Goal: Task Accomplishment & Management: Manage account settings

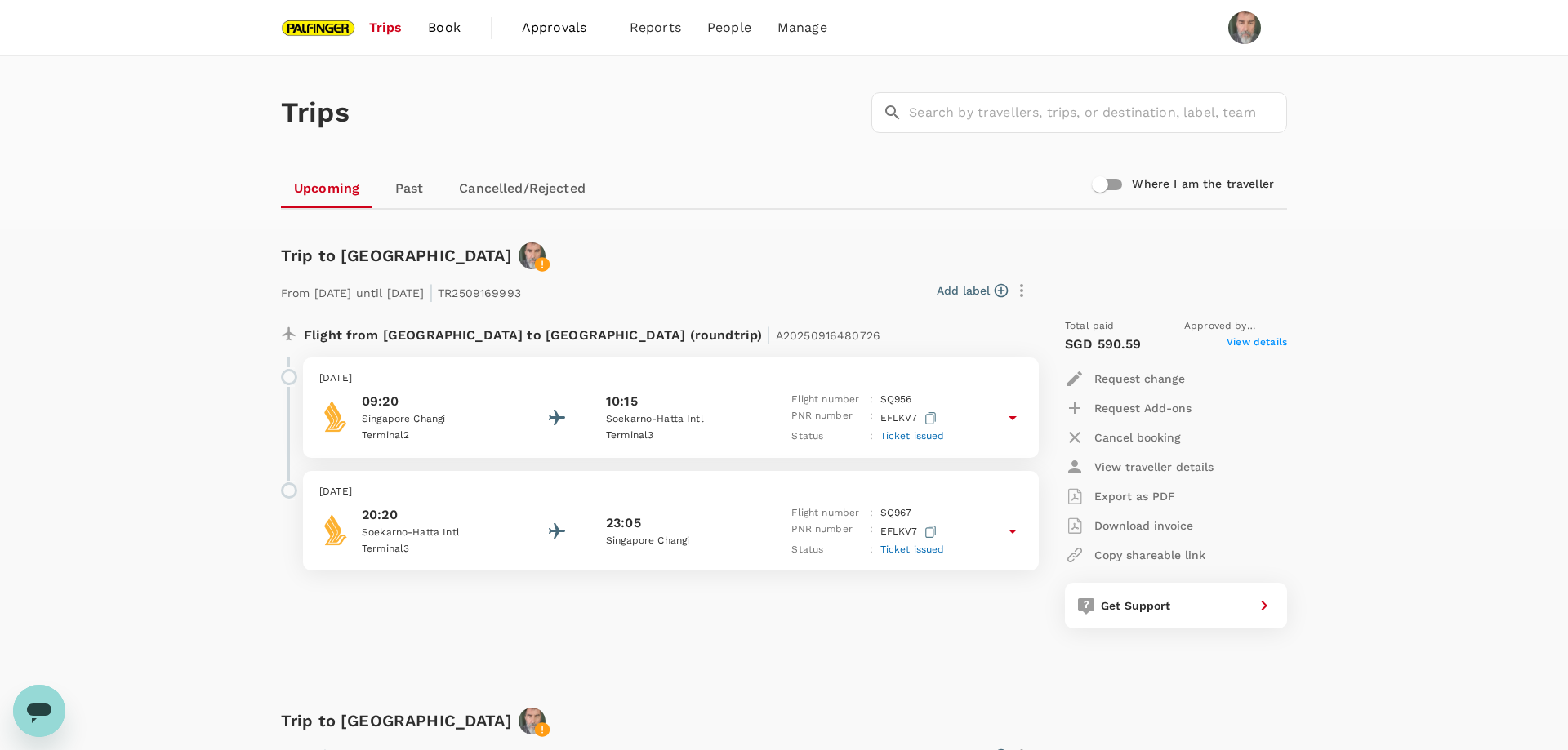
click at [1012, 416] on icon at bounding box center [1012, 418] width 20 height 20
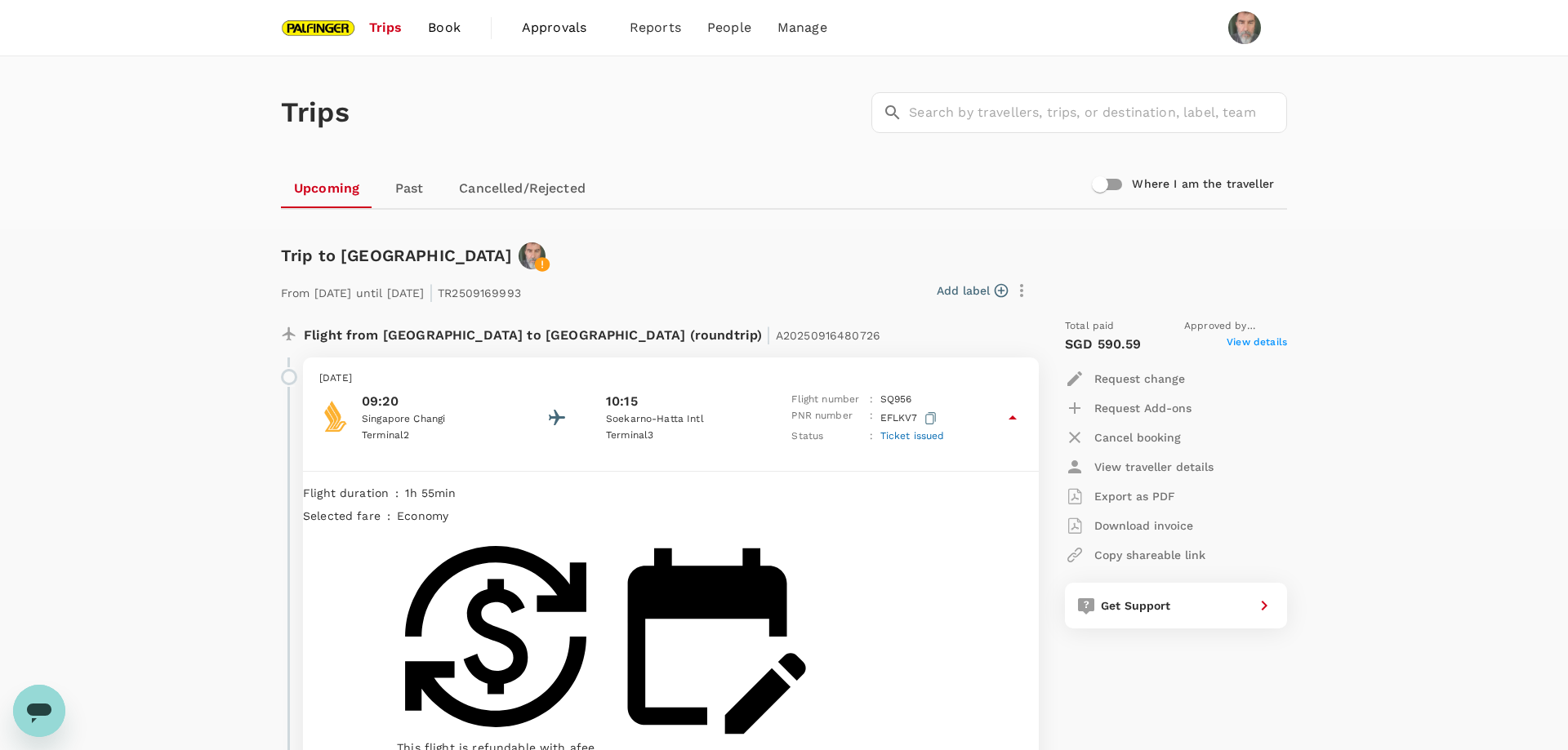
click at [1019, 290] on icon "button" at bounding box center [1021, 291] width 20 height 20
click at [1023, 292] on icon "button" at bounding box center [1021, 291] width 20 height 20
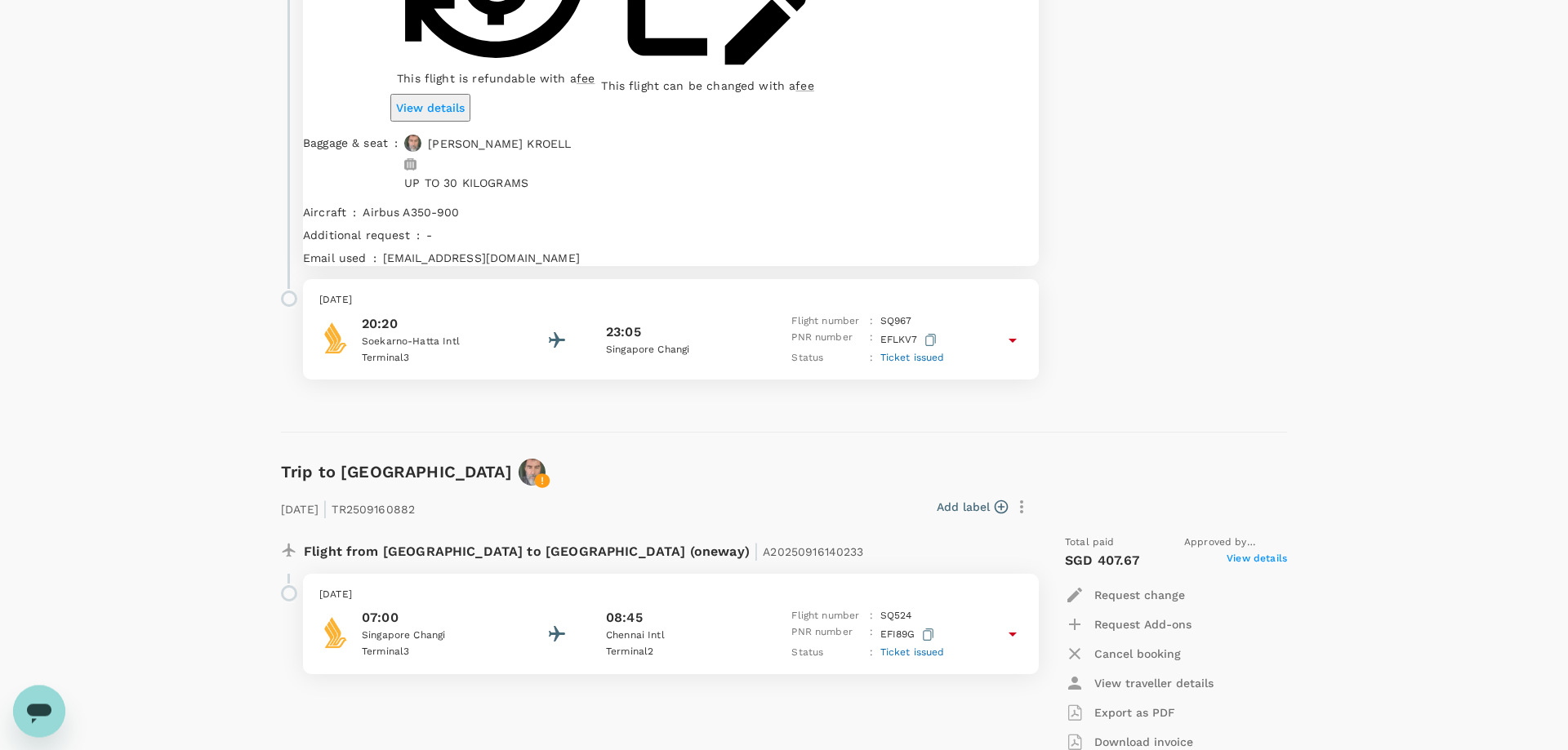
scroll to position [666, 0]
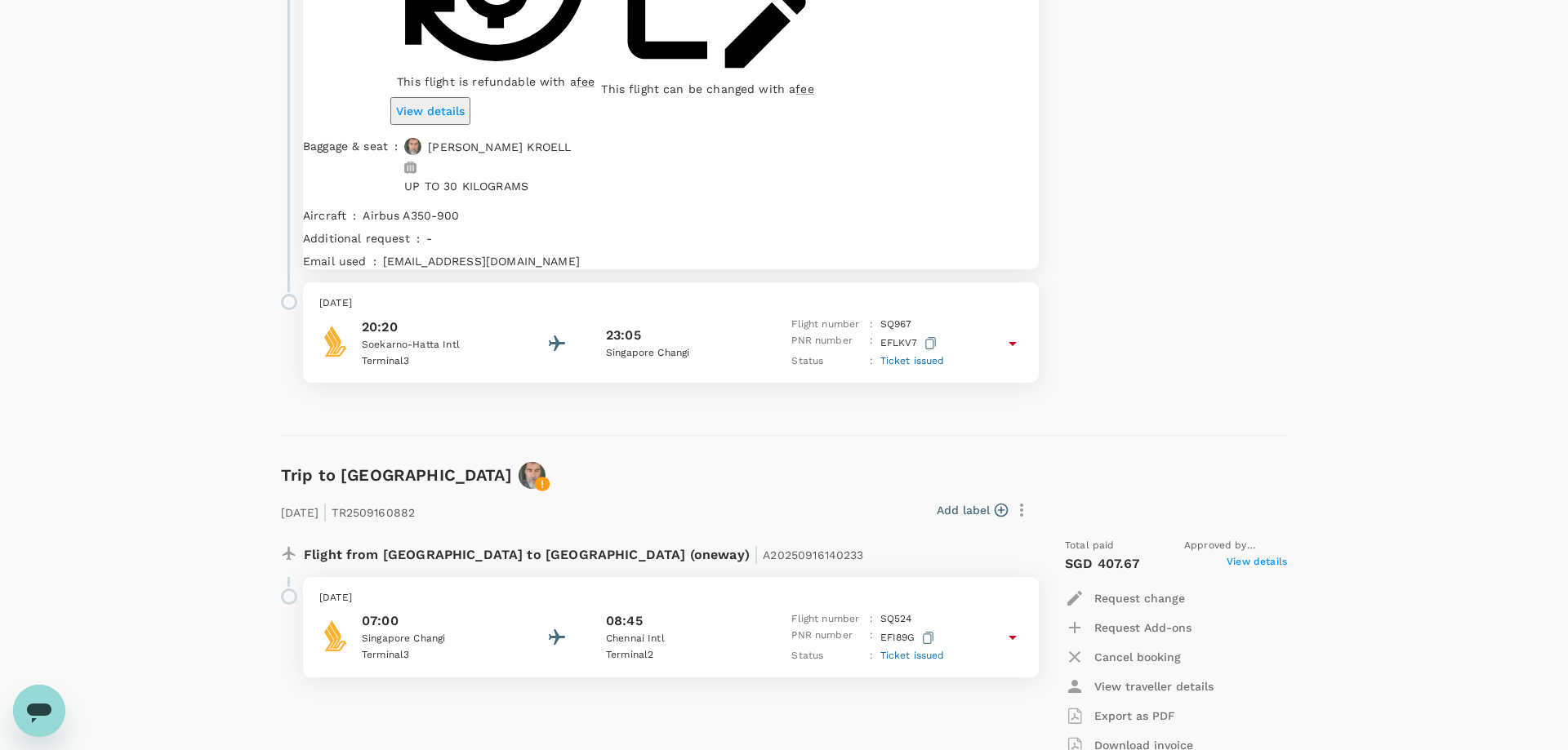
click at [1370, 463] on div "Trips ​ ​ Upcoming Past Cancelled/Rejected Where I am the traveller Trip to [GE…" at bounding box center [784, 424] width 1568 height 2067
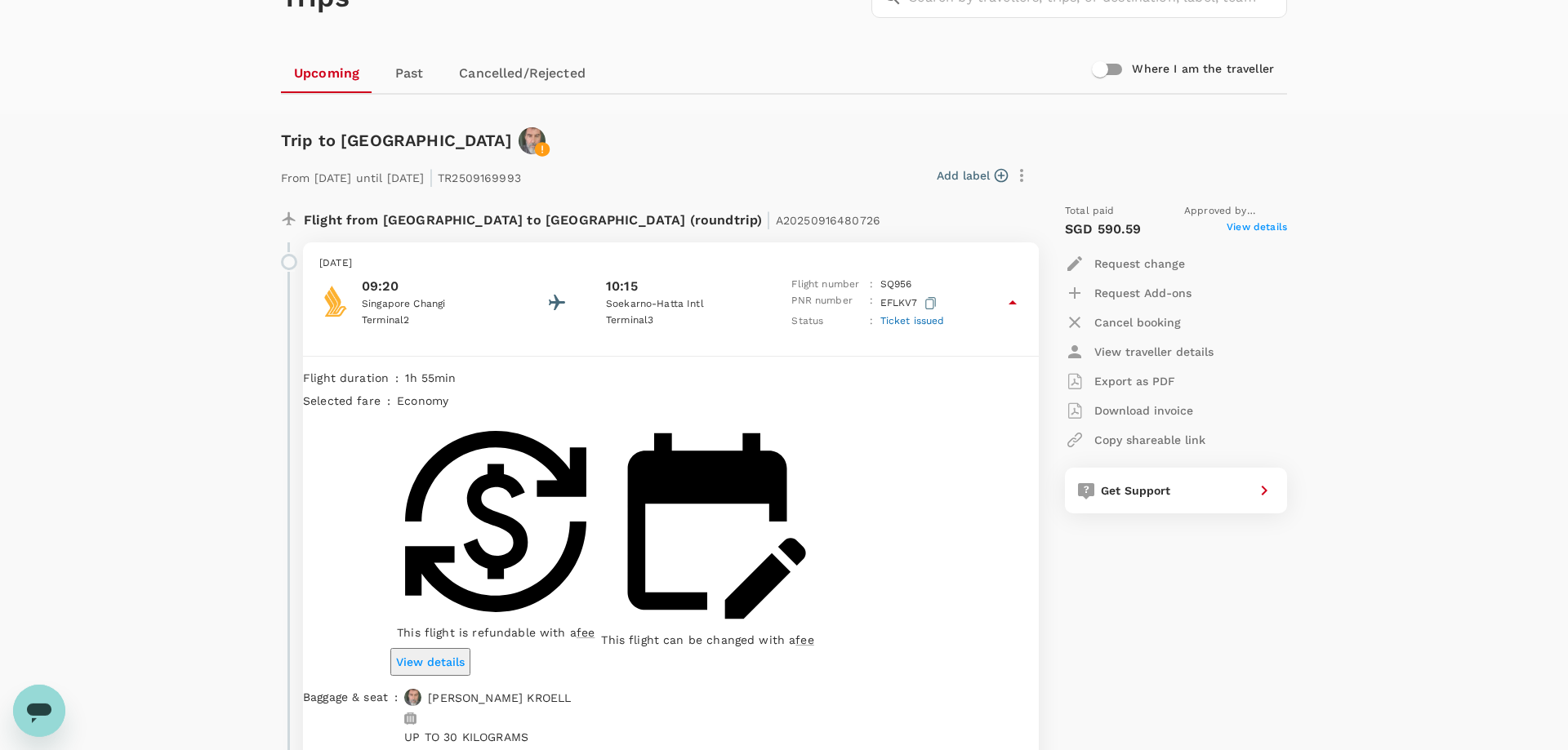
scroll to position [0, 0]
